Goal: Find specific page/section: Find specific page/section

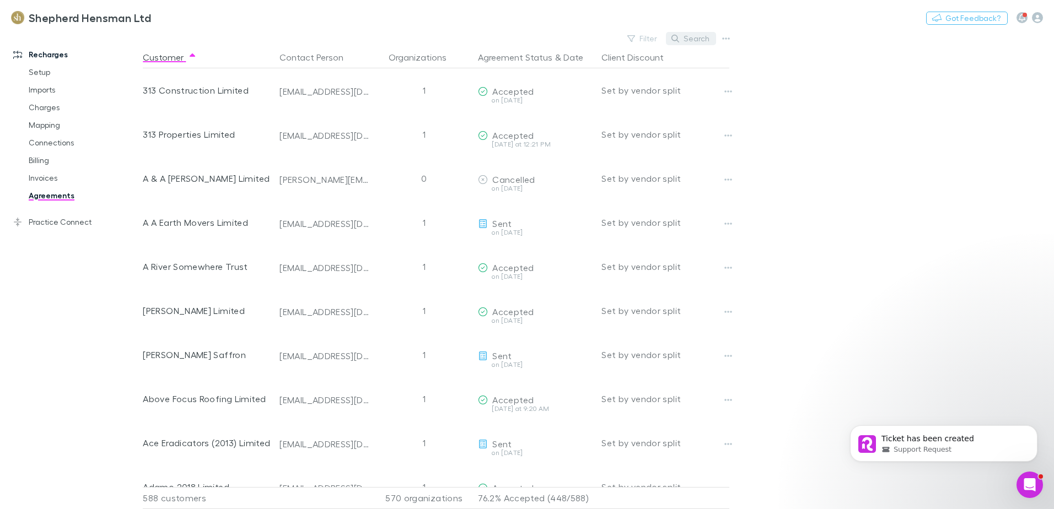
drag, startPoint x: 0, startPoint y: 0, endPoint x: 693, endPoint y: 41, distance: 694.4
click at [693, 41] on button "Search" at bounding box center [691, 38] width 50 height 13
type input "*"
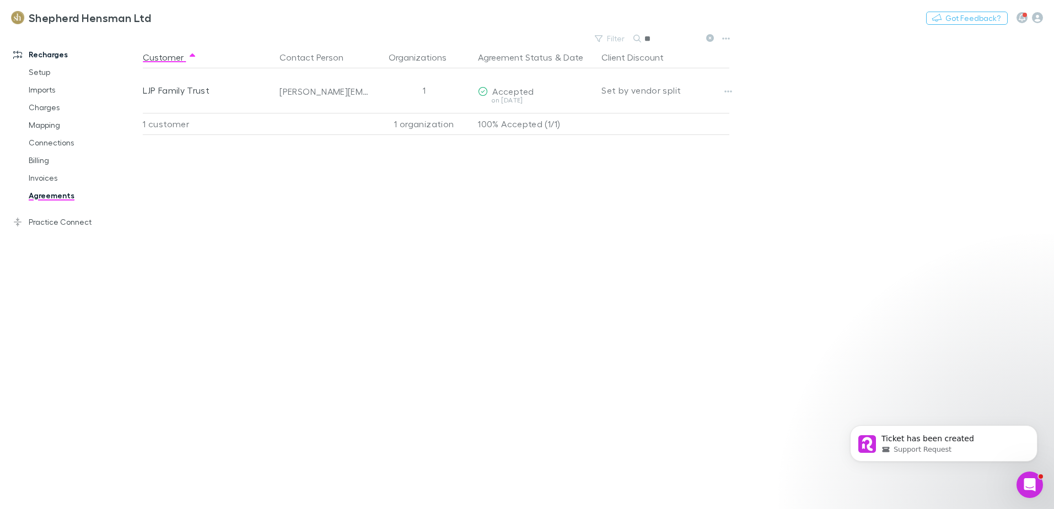
type input "*"
type input "***"
click at [44, 177] on link "Invoices" at bounding box center [83, 178] width 131 height 18
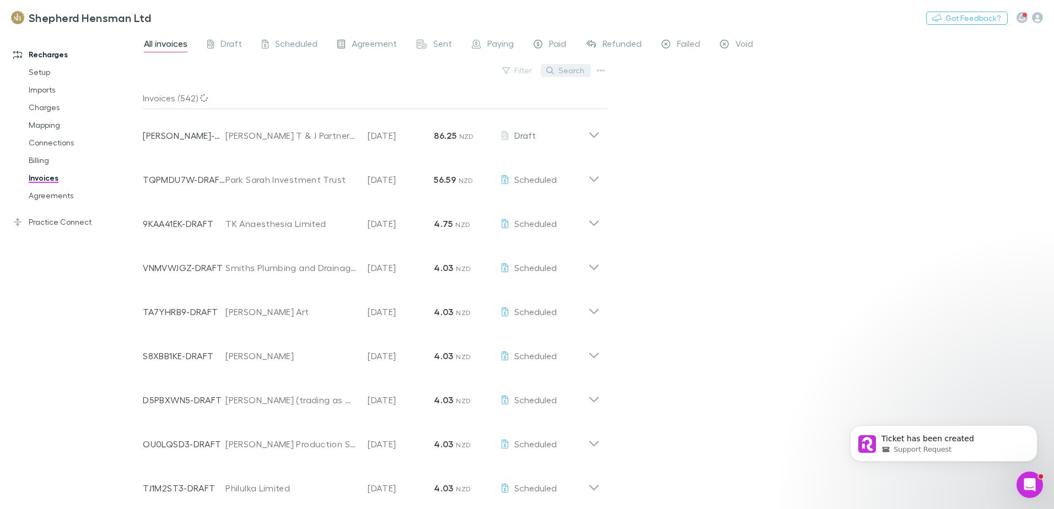
click at [565, 73] on button "Search" at bounding box center [566, 70] width 50 height 13
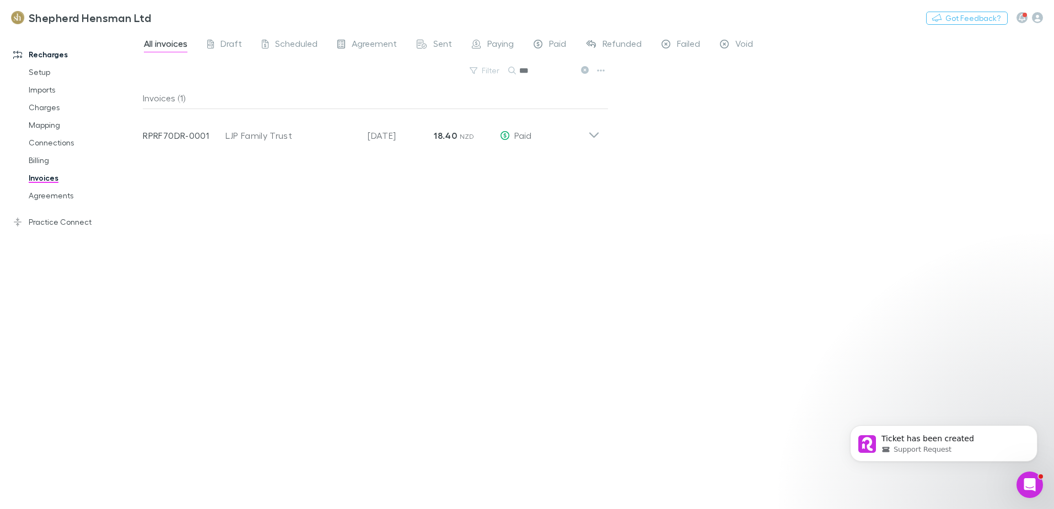
type input "***"
click at [45, 90] on link "Imports" at bounding box center [83, 90] width 131 height 18
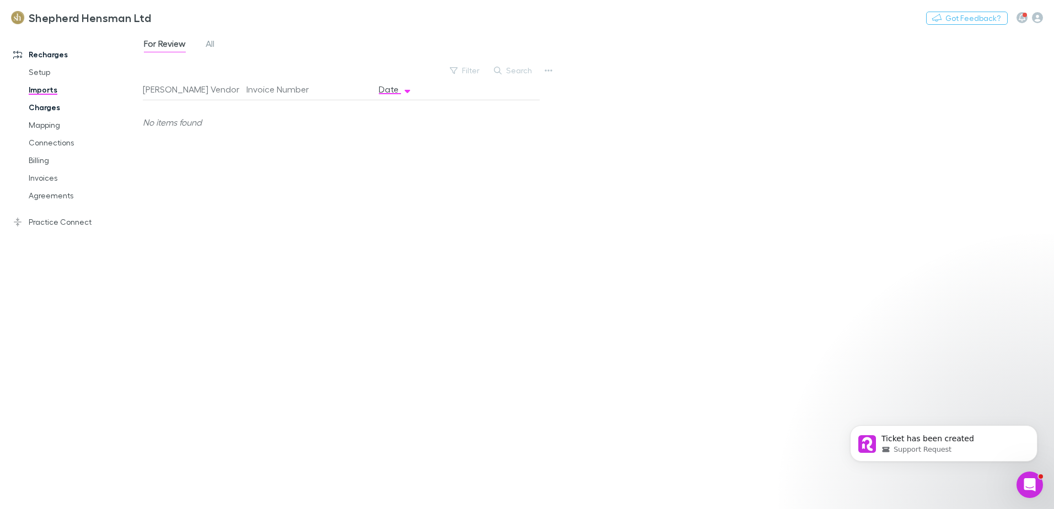
click at [44, 107] on link "Charges" at bounding box center [83, 108] width 131 height 18
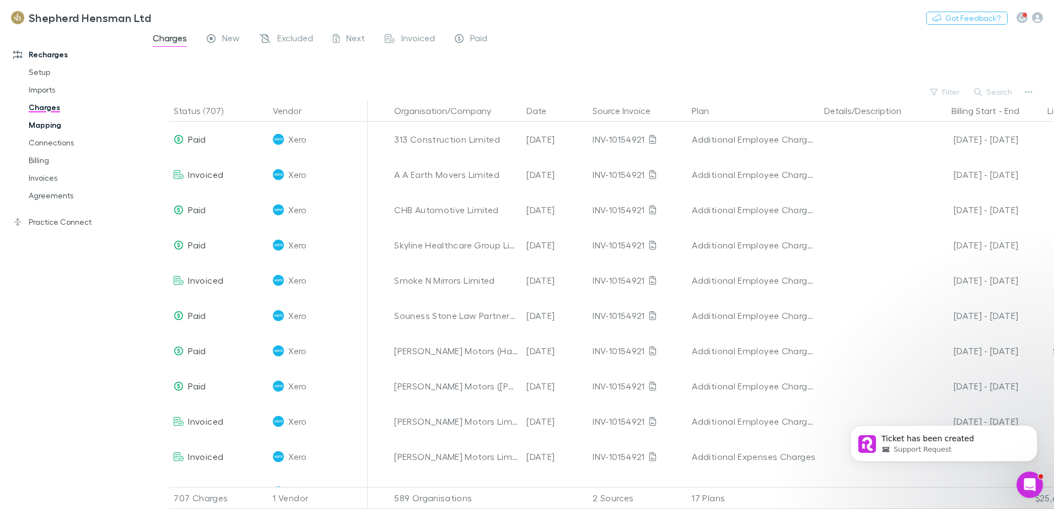
click at [34, 122] on link "Mapping" at bounding box center [83, 125] width 131 height 18
